Goal: Task Accomplishment & Management: Manage account settings

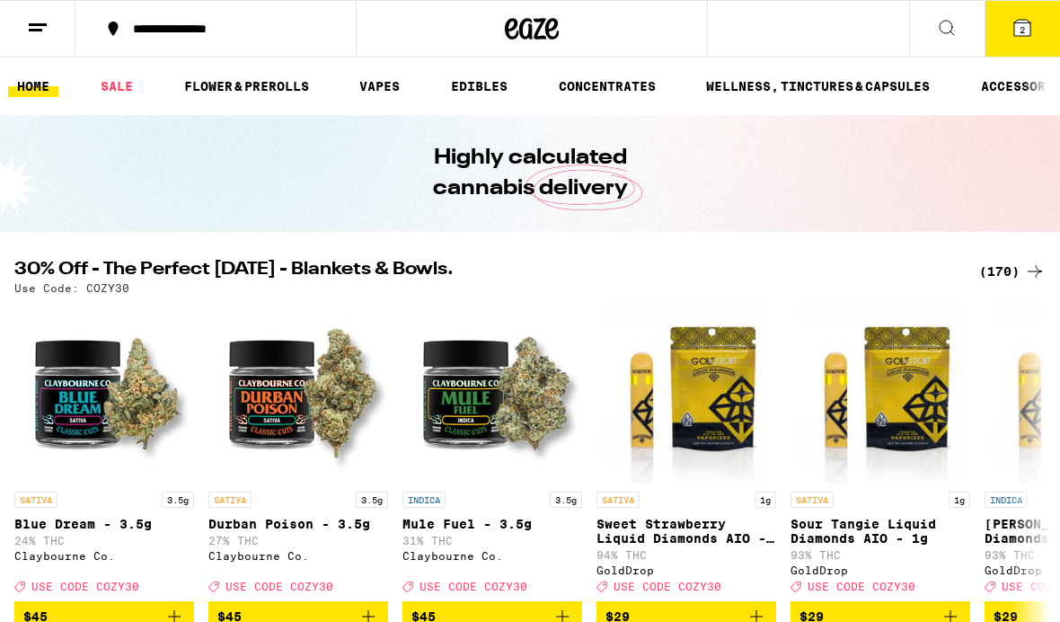
click at [46, 39] on button at bounding box center [37, 29] width 75 height 57
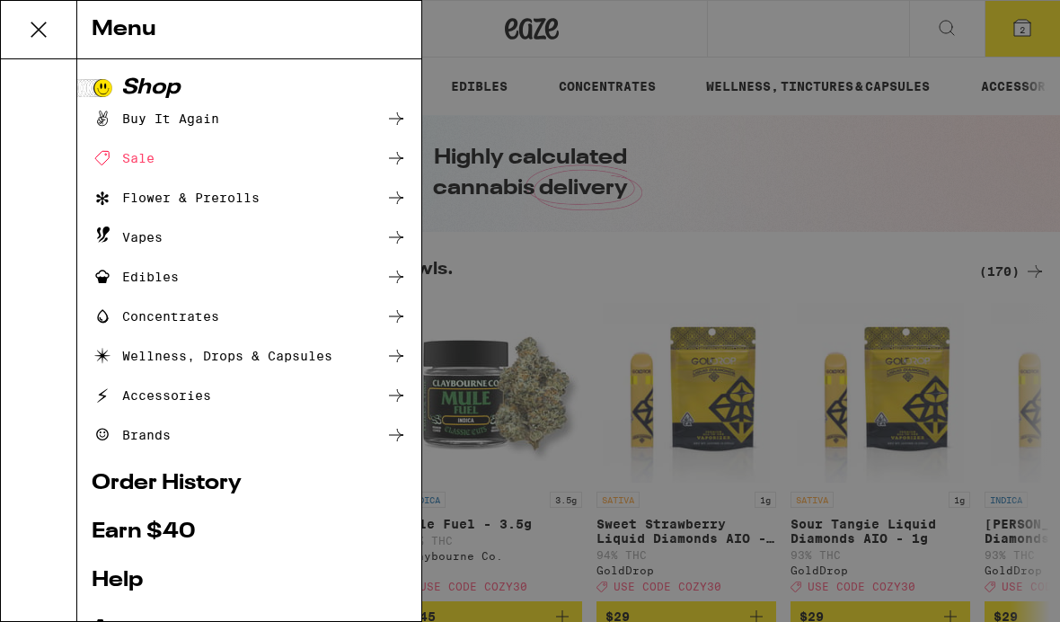
click at [630, 294] on div "Menu Shop Buy It Again Sale Flower & Prerolls Vapes Edibles Concentrates Wellne…" at bounding box center [530, 311] width 1060 height 622
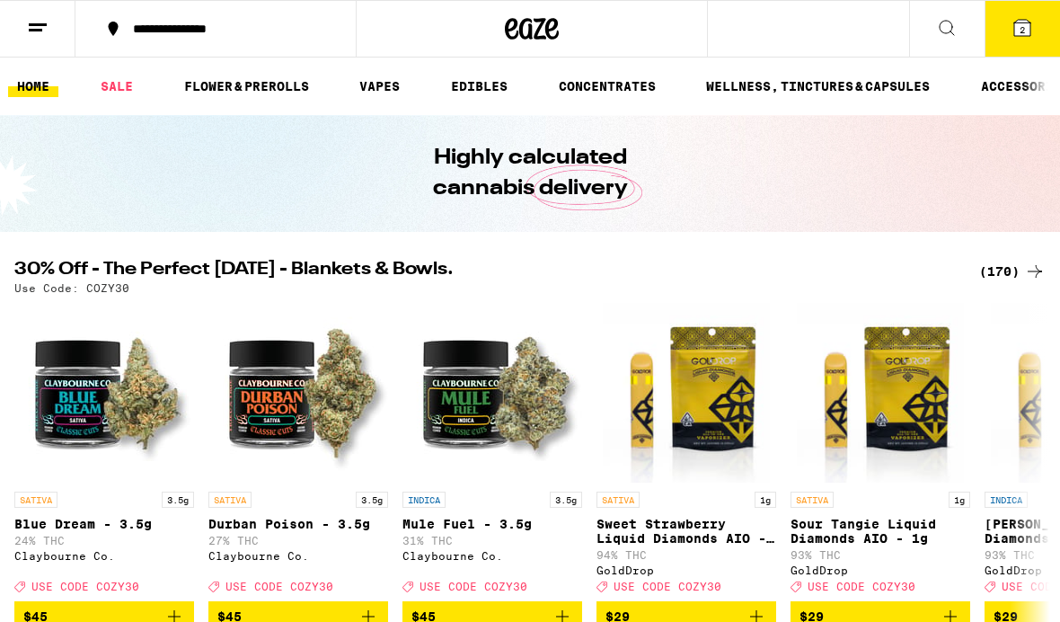
click at [45, 30] on icon at bounding box center [38, 28] width 22 height 22
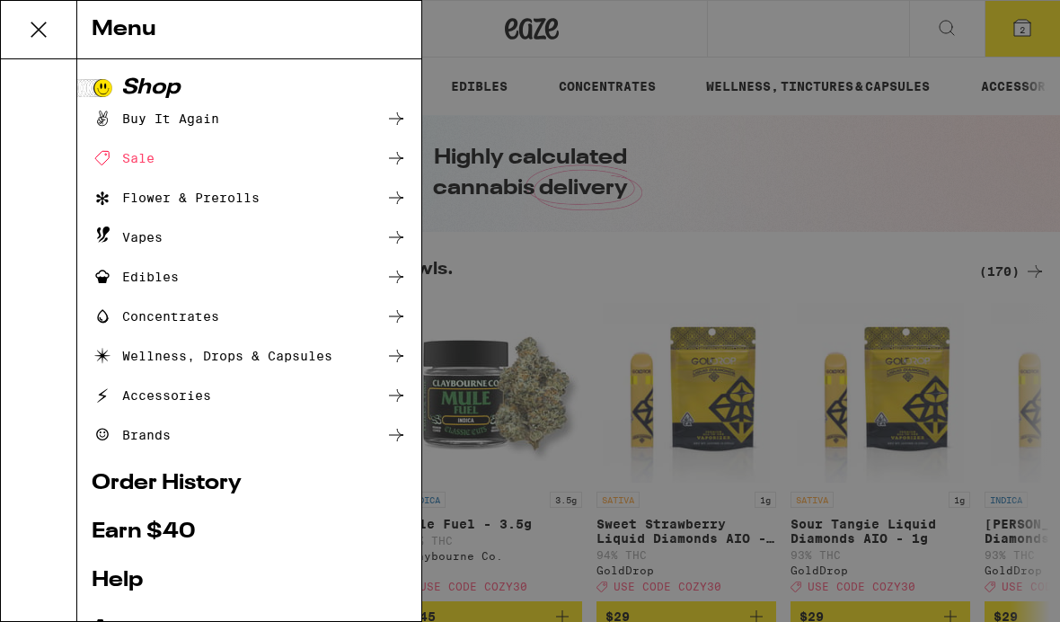
click at [241, 487] on link "Order History" at bounding box center [249, 484] width 315 height 22
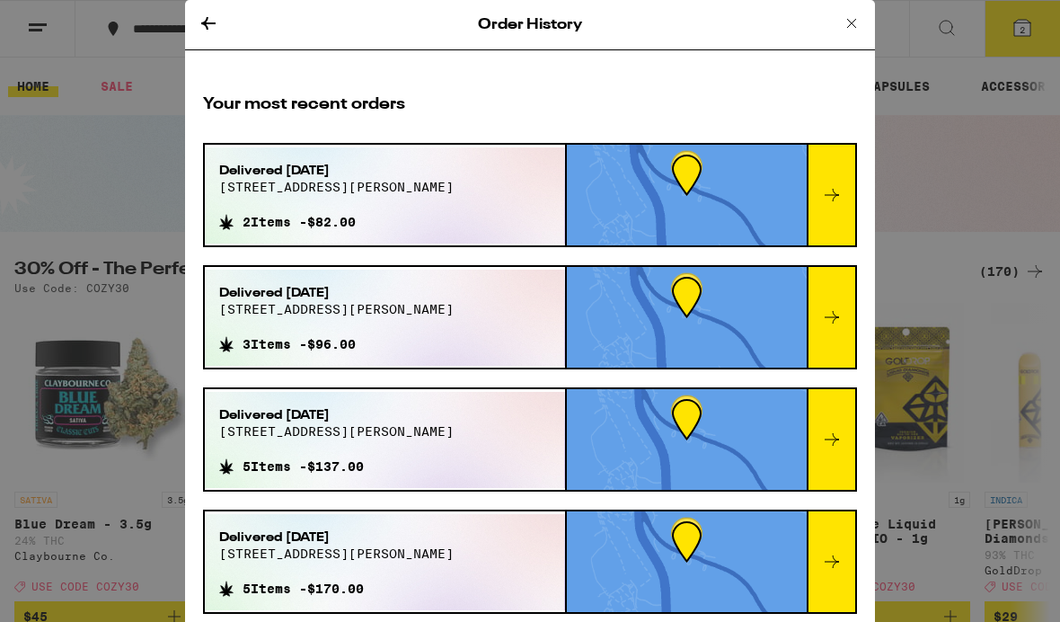
click at [229, 33] on div "Order History" at bounding box center [530, 25] width 690 height 50
click at [985, 151] on div "Order History Your most recent orders Delivered [DATE] 595 [PERSON_NAME] dr 2 I…" at bounding box center [530, 311] width 1060 height 622
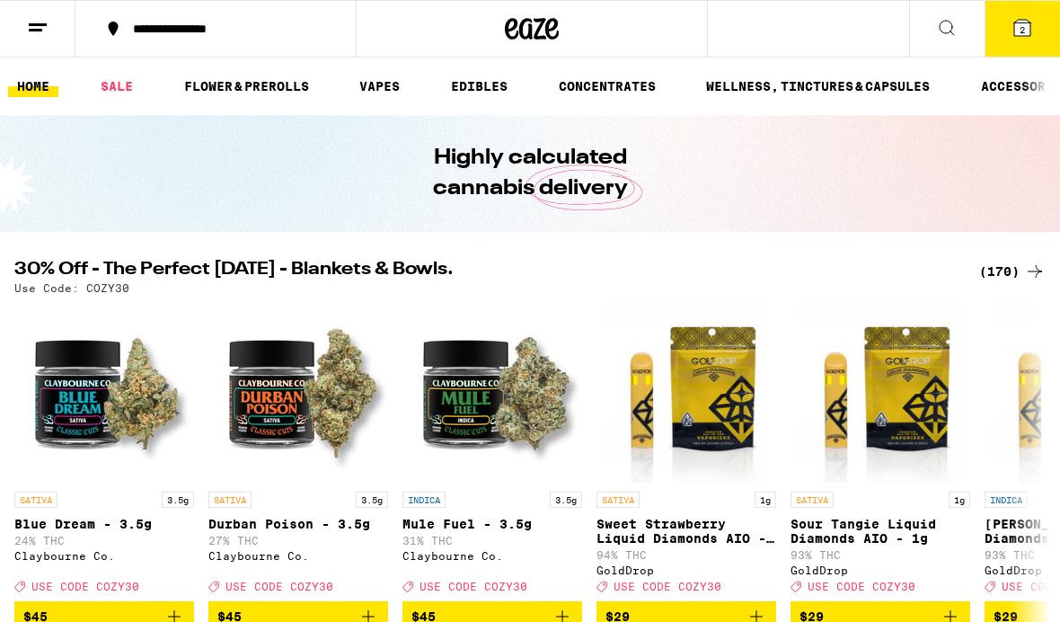
click at [1038, 46] on button "2" at bounding box center [1022, 29] width 75 height 56
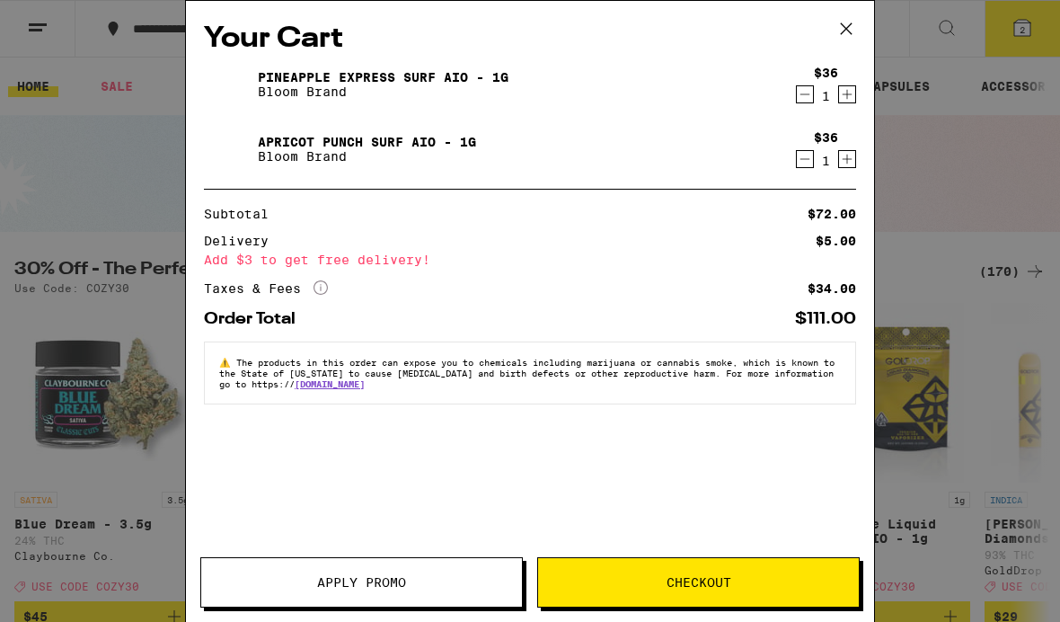
click at [840, 43] on button at bounding box center [846, 29] width 56 height 57
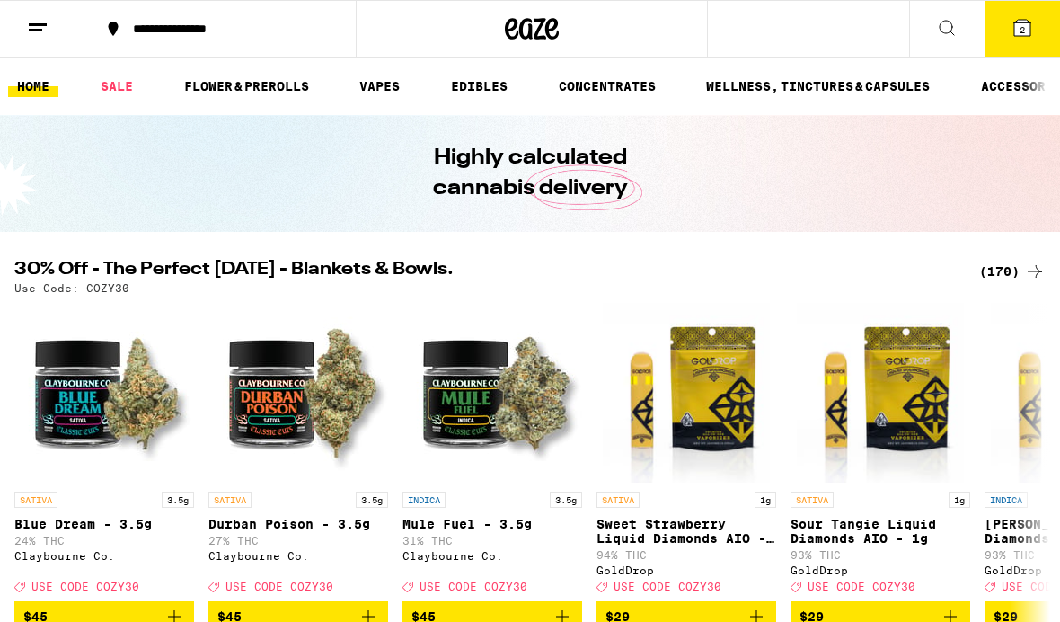
click at [53, 40] on button at bounding box center [37, 29] width 75 height 57
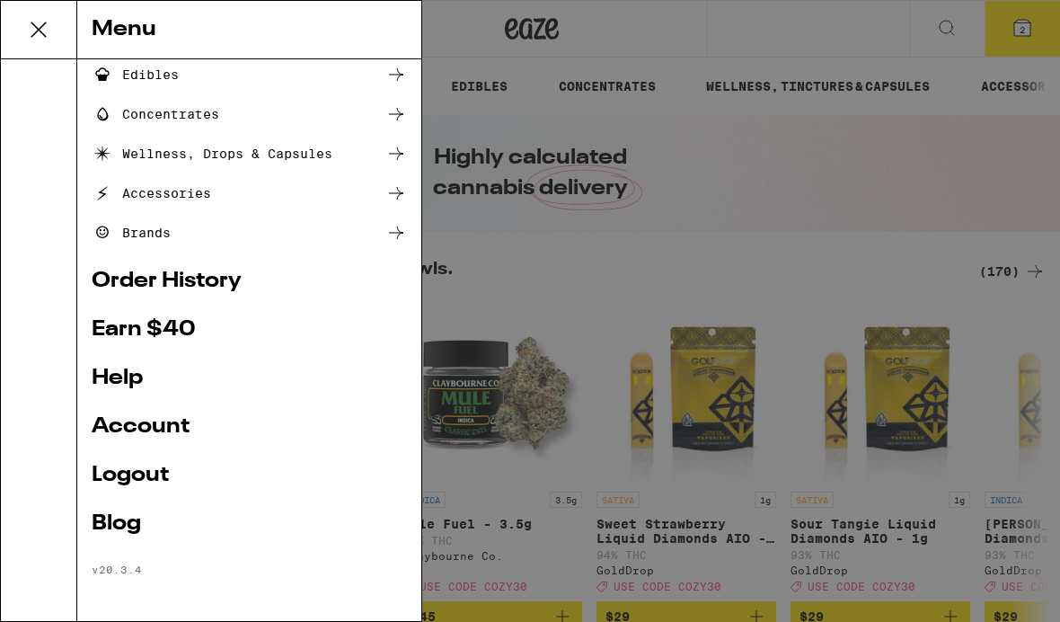
click at [158, 476] on link "Logout" at bounding box center [249, 475] width 315 height 22
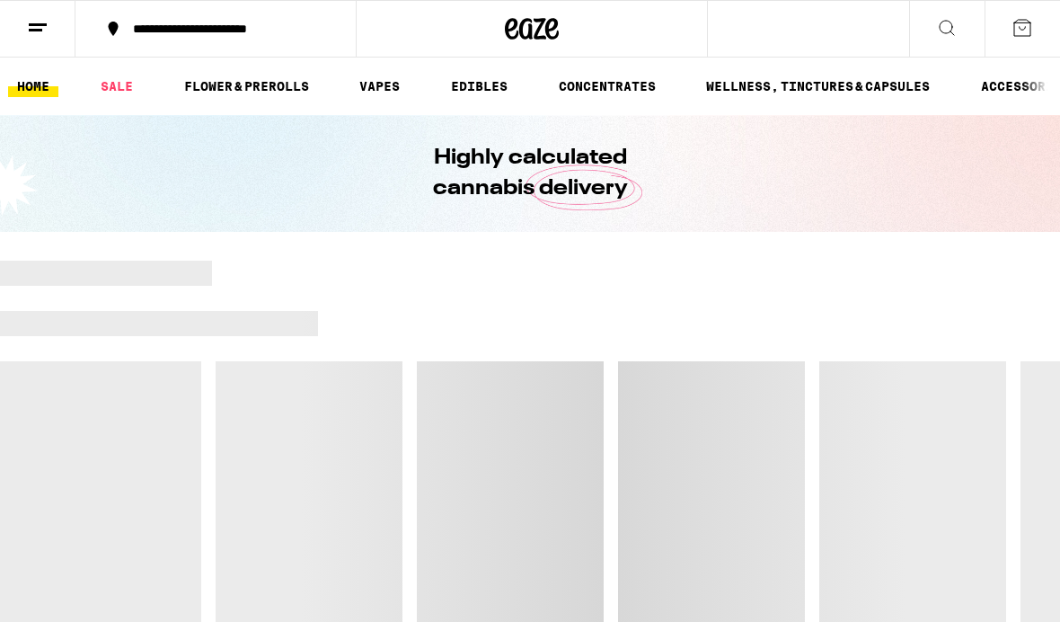
scroll to position [84, 0]
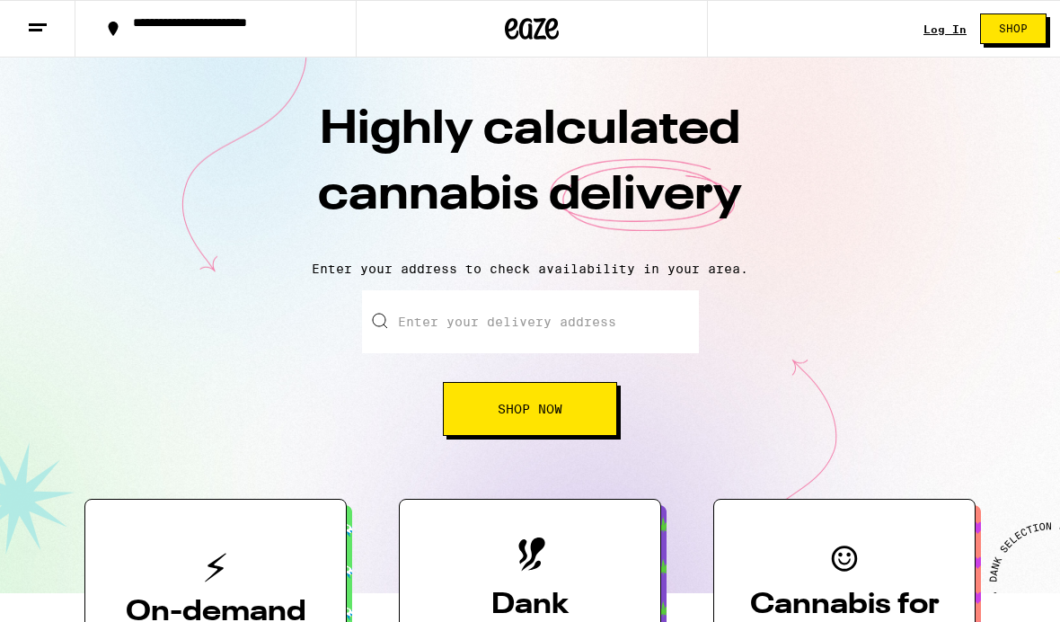
click at [941, 24] on link "Log In" at bounding box center [944, 29] width 43 height 12
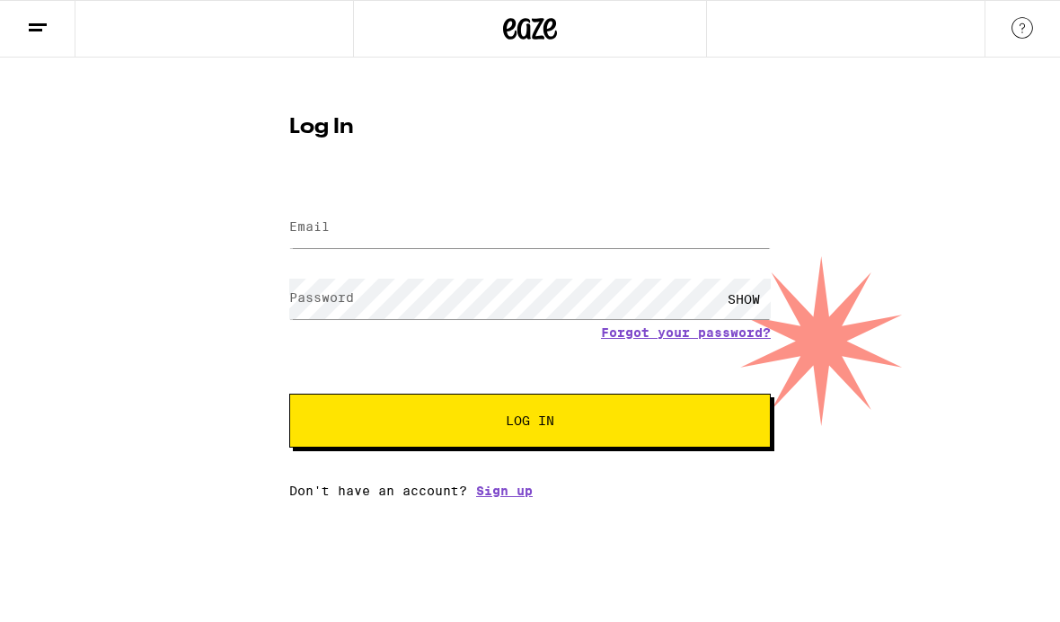
click at [587, 225] on input "Email" at bounding box center [529, 228] width 481 height 40
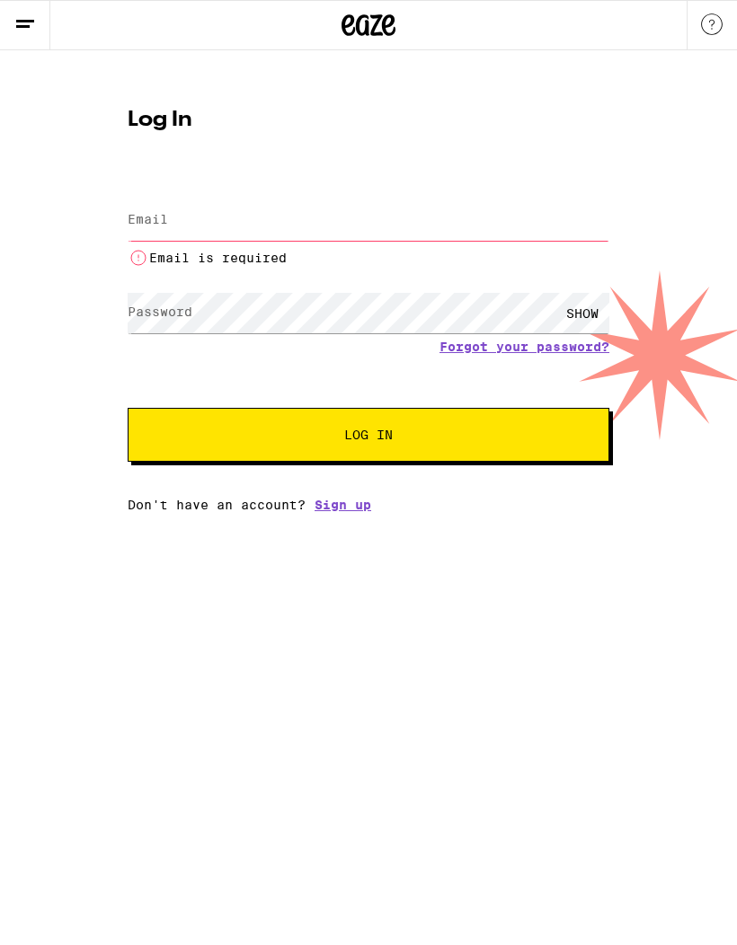
type input "[PERSON_NAME][EMAIL_ADDRESS][PERSON_NAME][PERSON_NAME][DOMAIN_NAME]"
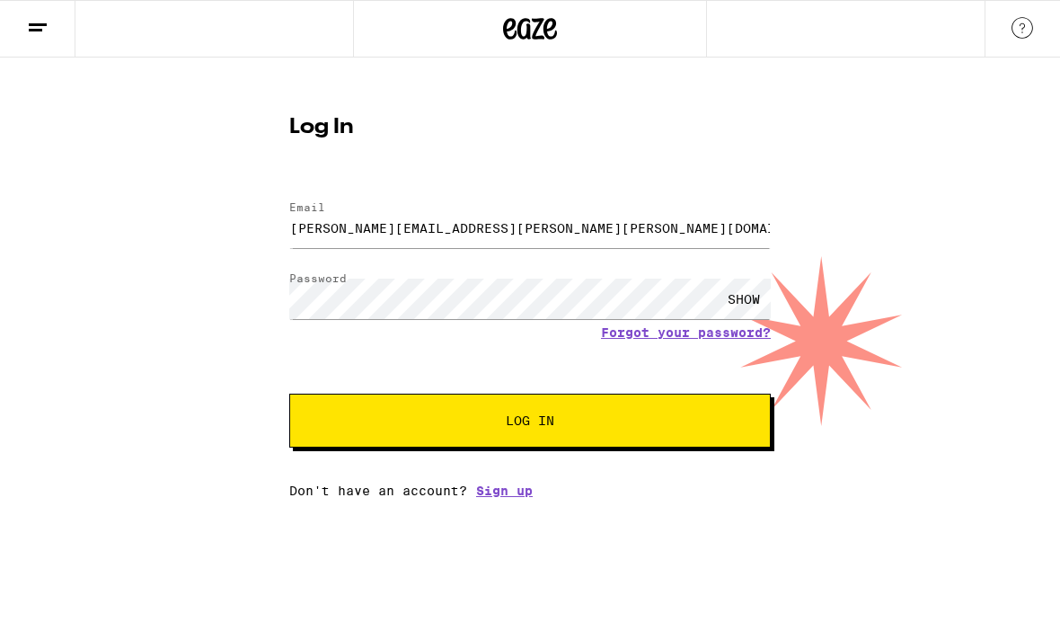
click at [646, 424] on span "Log In" at bounding box center [530, 420] width 336 height 13
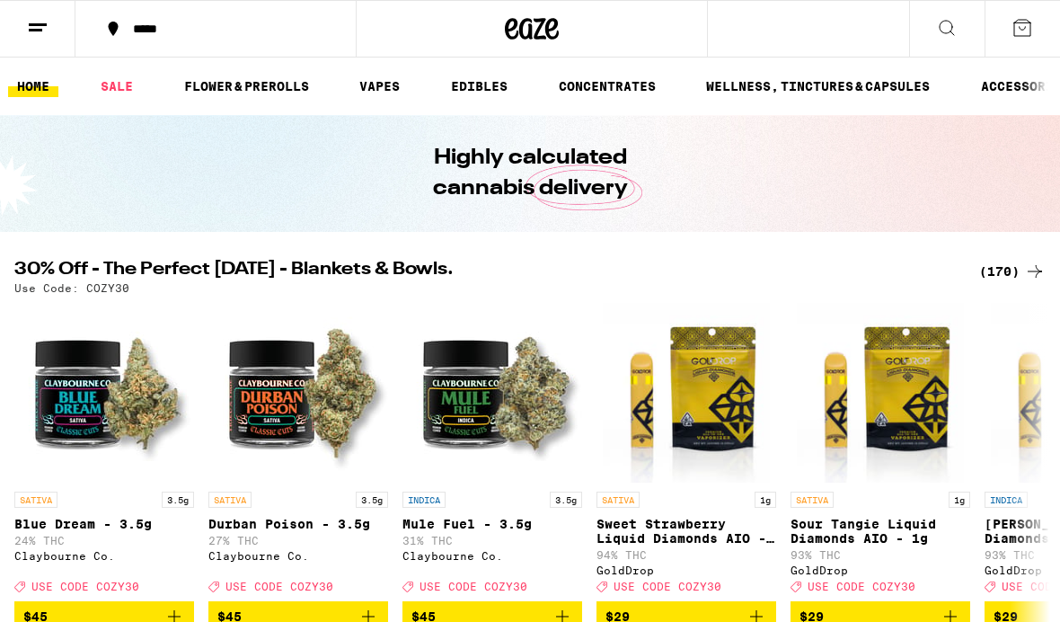
click at [55, 35] on button at bounding box center [37, 29] width 75 height 57
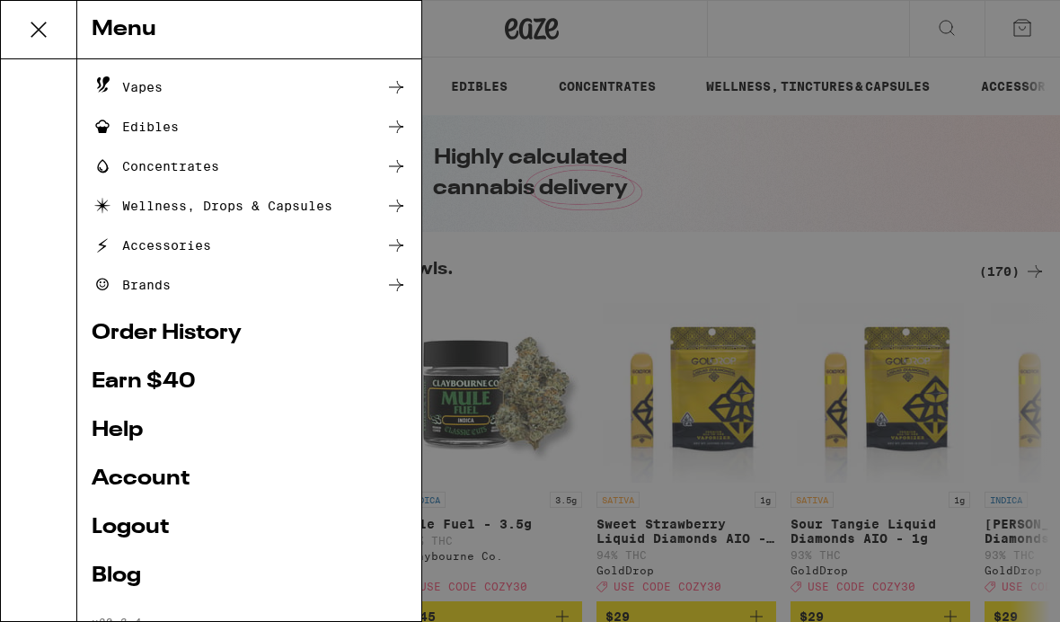
scroll to position [200, 0]
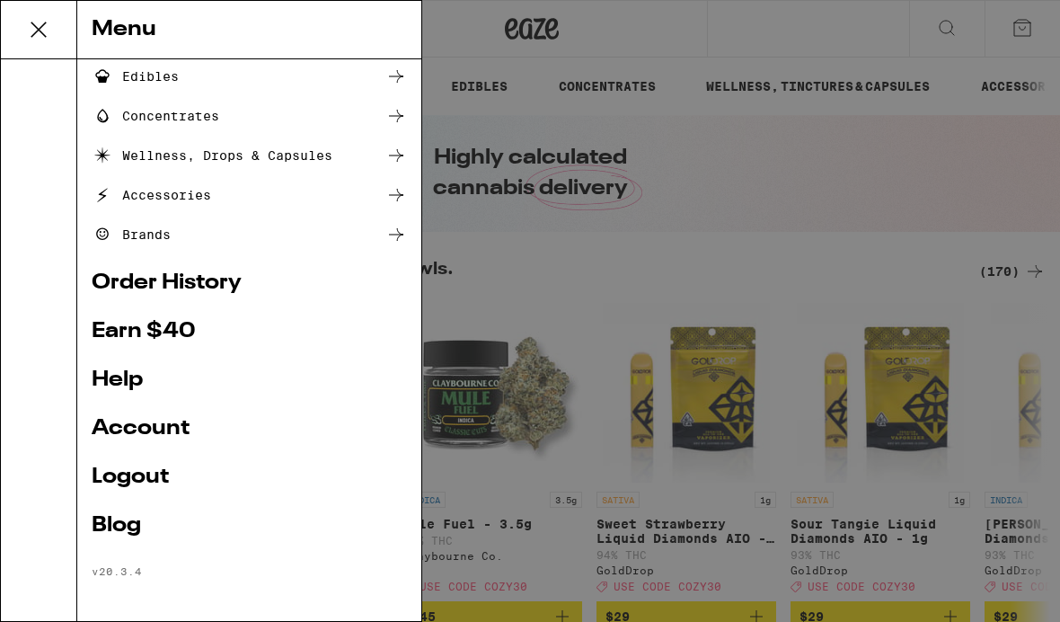
click at [231, 287] on link "Order History" at bounding box center [249, 283] width 315 height 22
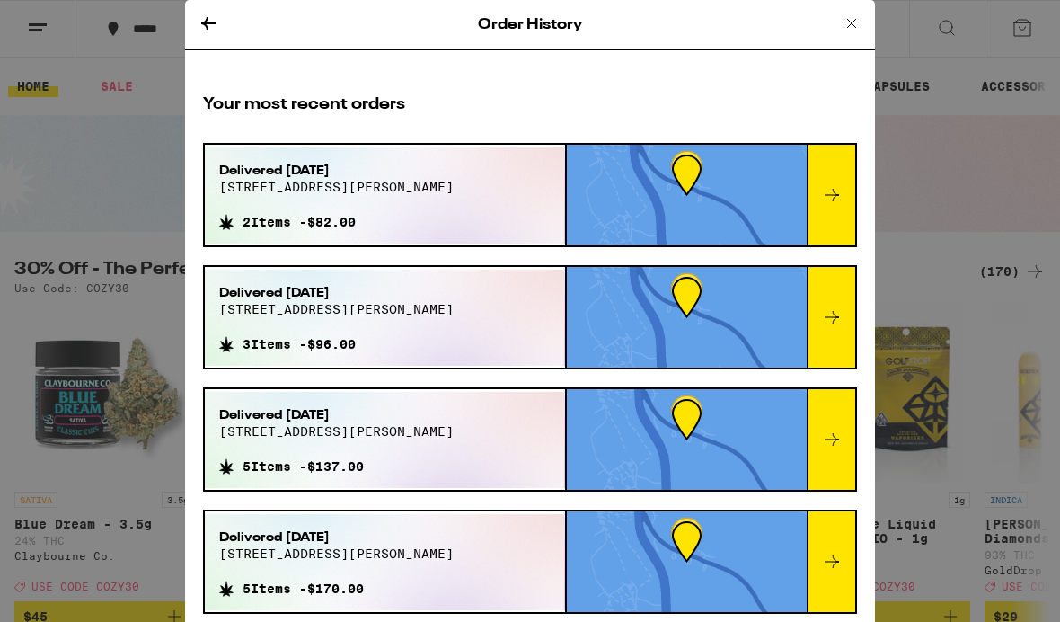
click at [218, 13] on icon at bounding box center [209, 24] width 22 height 22
